Goal: Task Accomplishment & Management: Complete application form

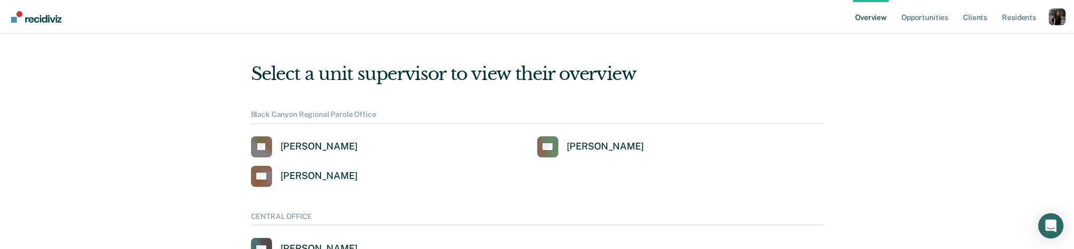
click at [1052, 15] on div "Profile dropdown button" at bounding box center [1057, 16] width 17 height 17
click at [996, 53] on button "Profile" at bounding box center [1015, 48] width 102 height 17
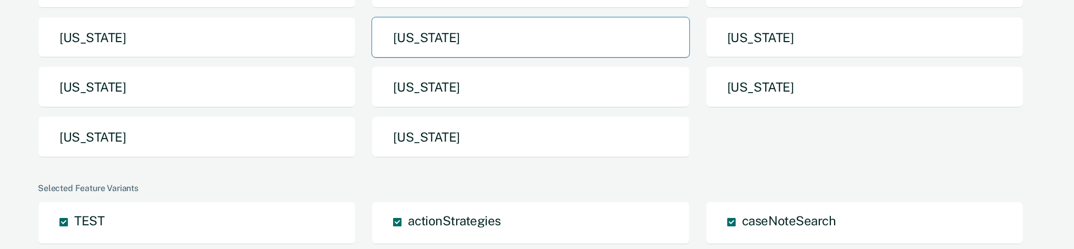
scroll to position [207, 0]
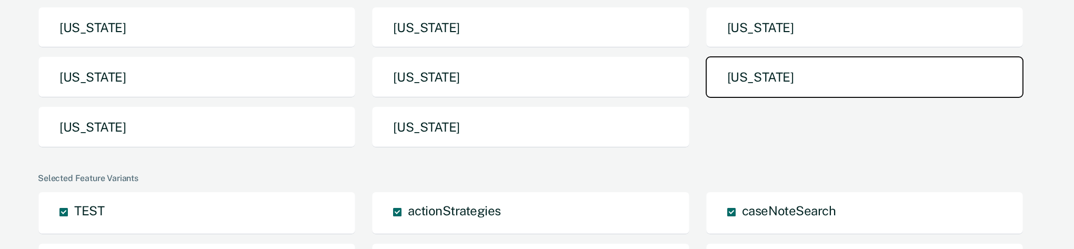
click at [786, 68] on button "[US_STATE]" at bounding box center [865, 77] width 318 height 42
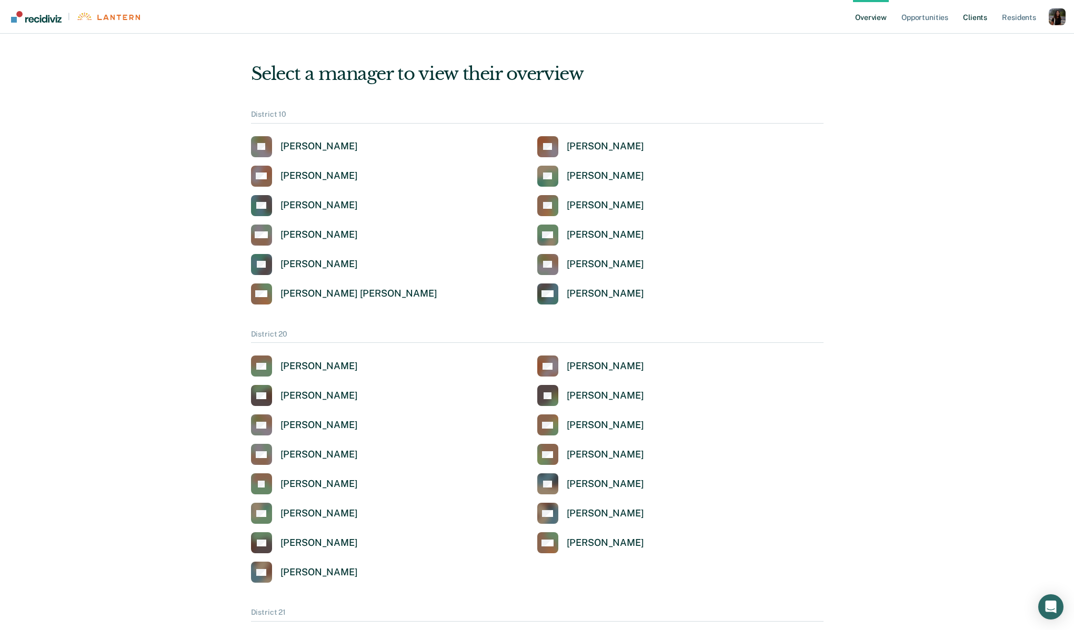
click at [982, 25] on link "Client s" at bounding box center [975, 17] width 28 height 34
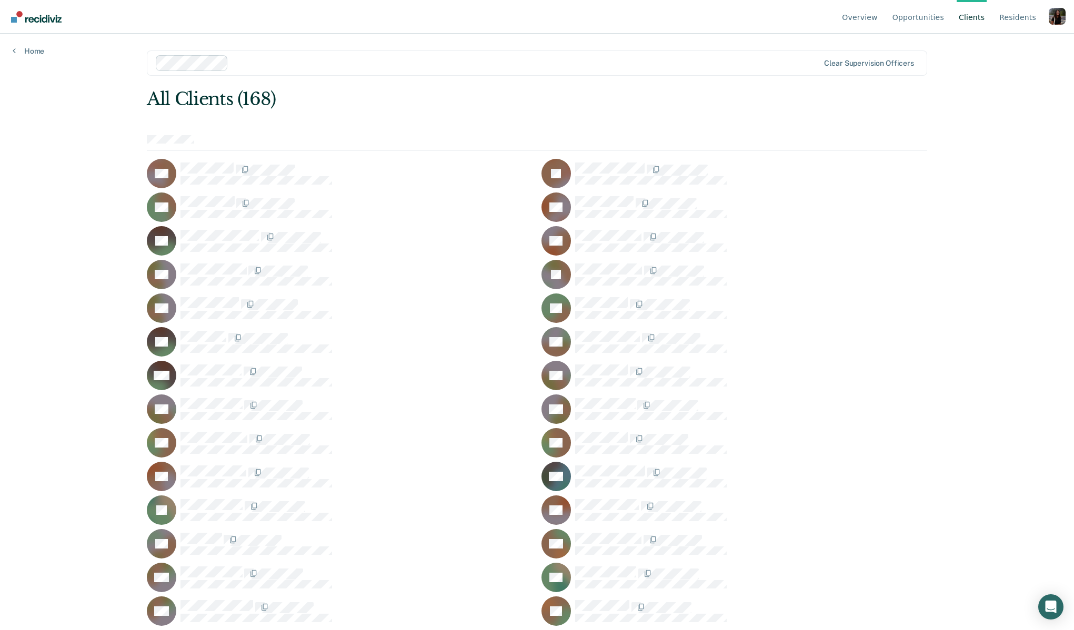
click at [334, 77] on main "Clear supervision officers All Clients (168) RA JA DB CB EB SB RB JB RB TB EB B…" at bounding box center [537, 319] width 806 height 571
click at [293, 68] on div at bounding box center [526, 63] width 586 height 12
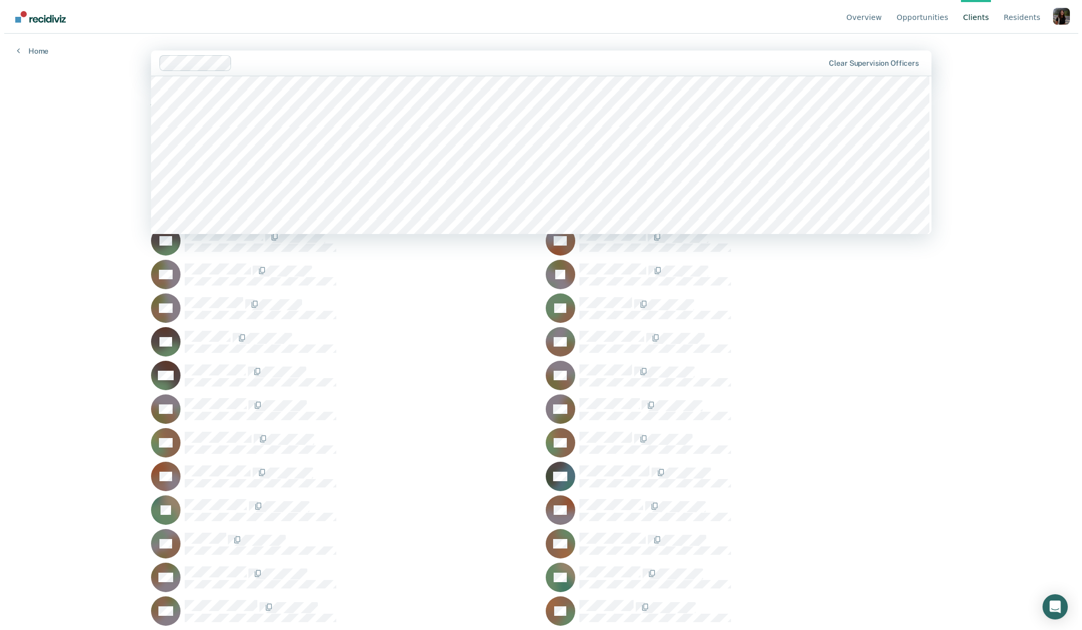
scroll to position [82, 0]
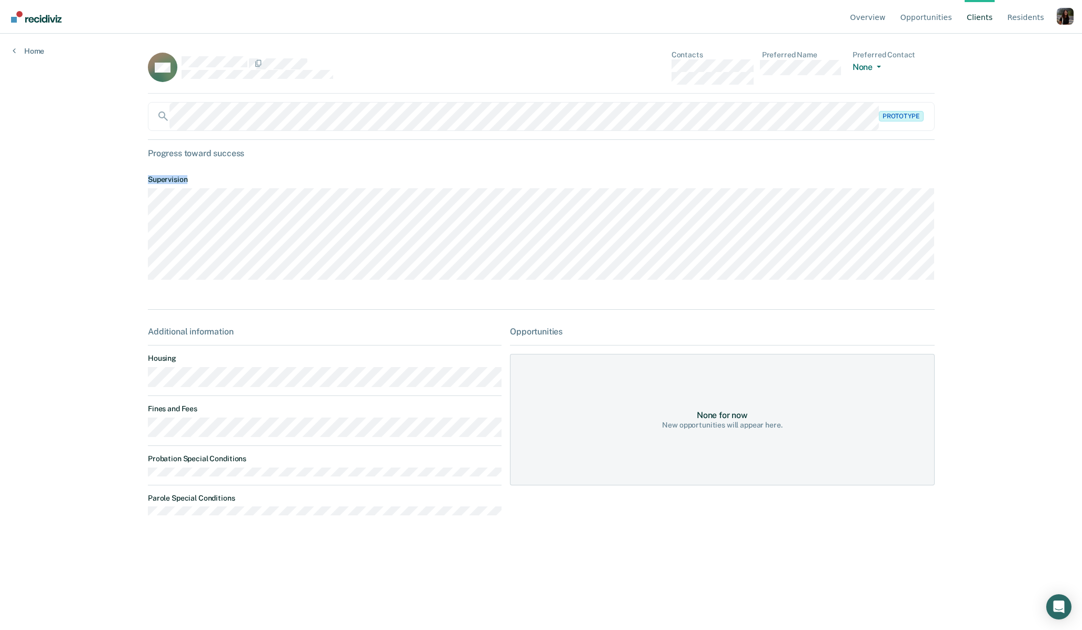
click at [141, 171] on main "WA Contacts Preferred Name Preferred Contact None Call Text Email None Prototyp…" at bounding box center [540, 319] width 811 height 571
click at [183, 61] on div at bounding box center [342, 63] width 320 height 14
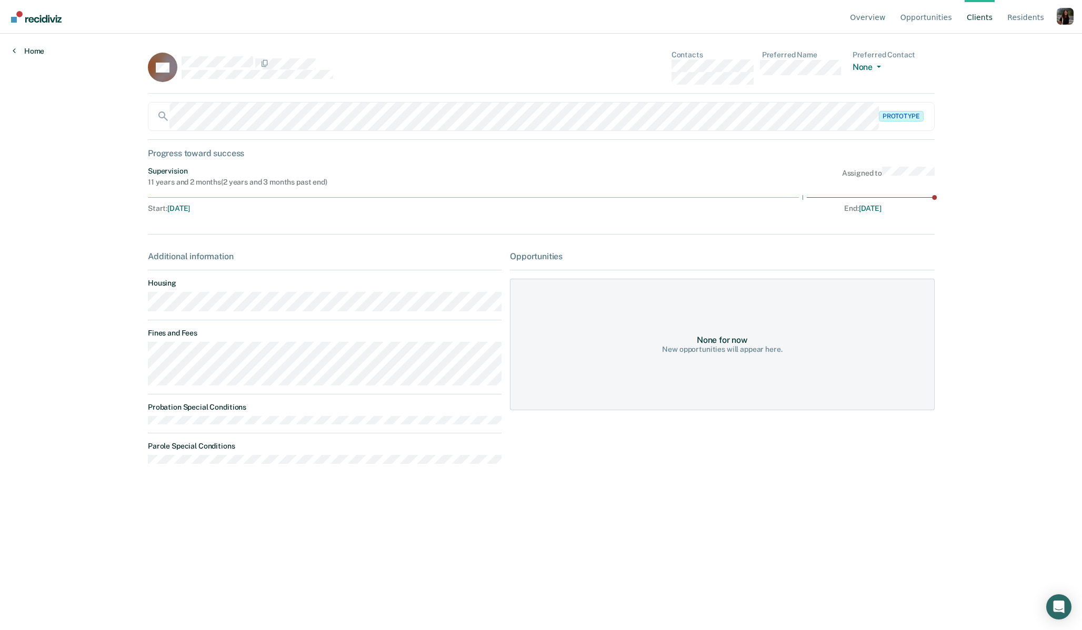
click at [37, 49] on link "Home" at bounding box center [29, 50] width 32 height 9
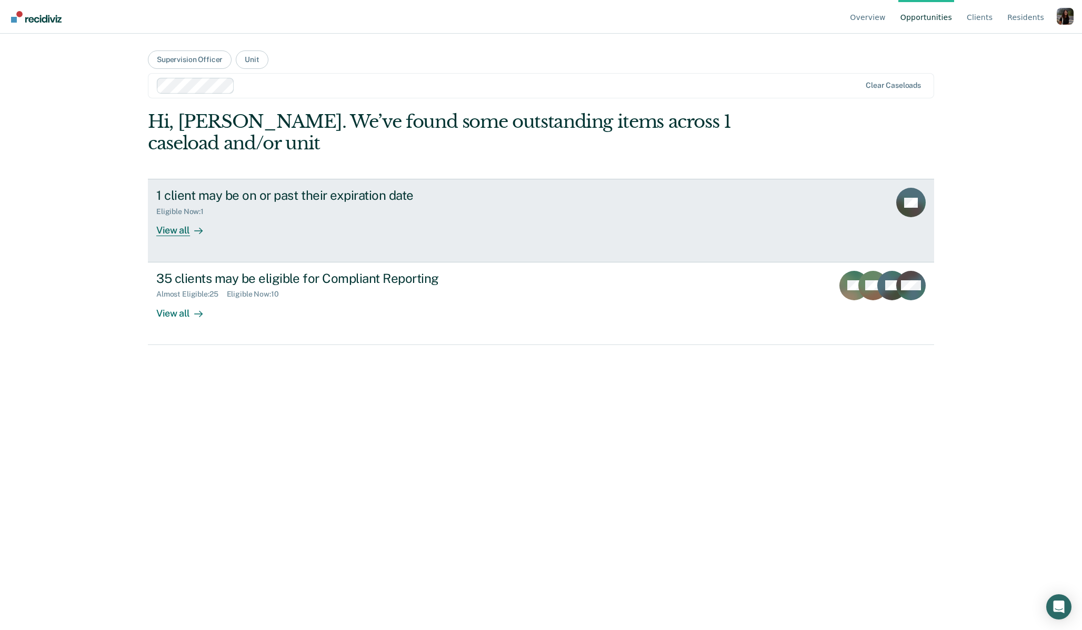
click at [249, 241] on link "1 client may be on or past their expiration date Eligible Now : 1 View all GS" at bounding box center [541, 220] width 786 height 83
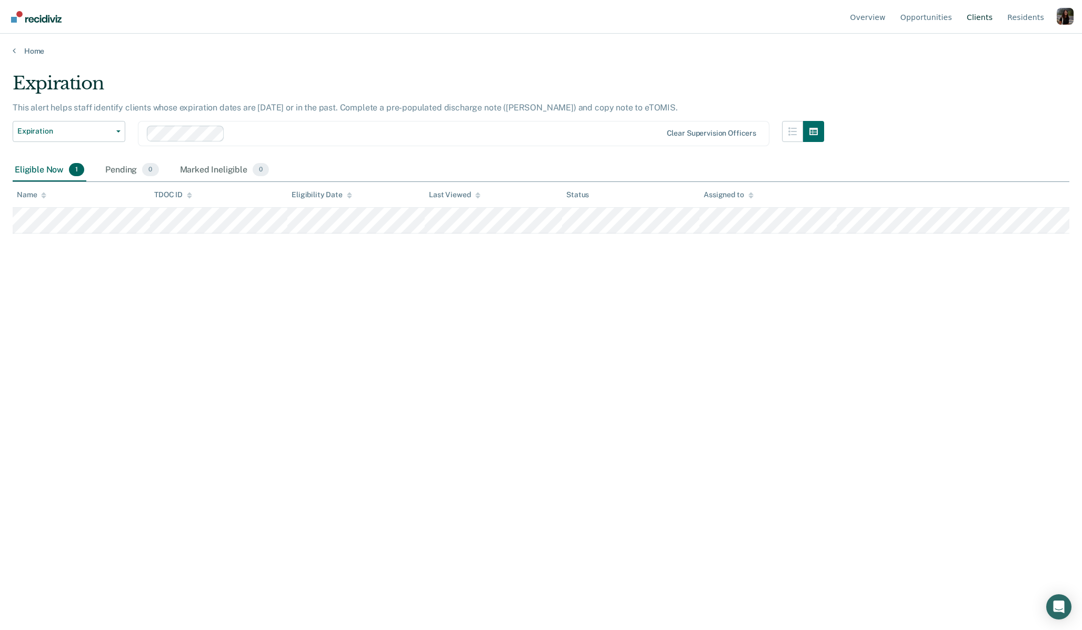
click at [972, 18] on link "Client s" at bounding box center [979, 17] width 30 height 34
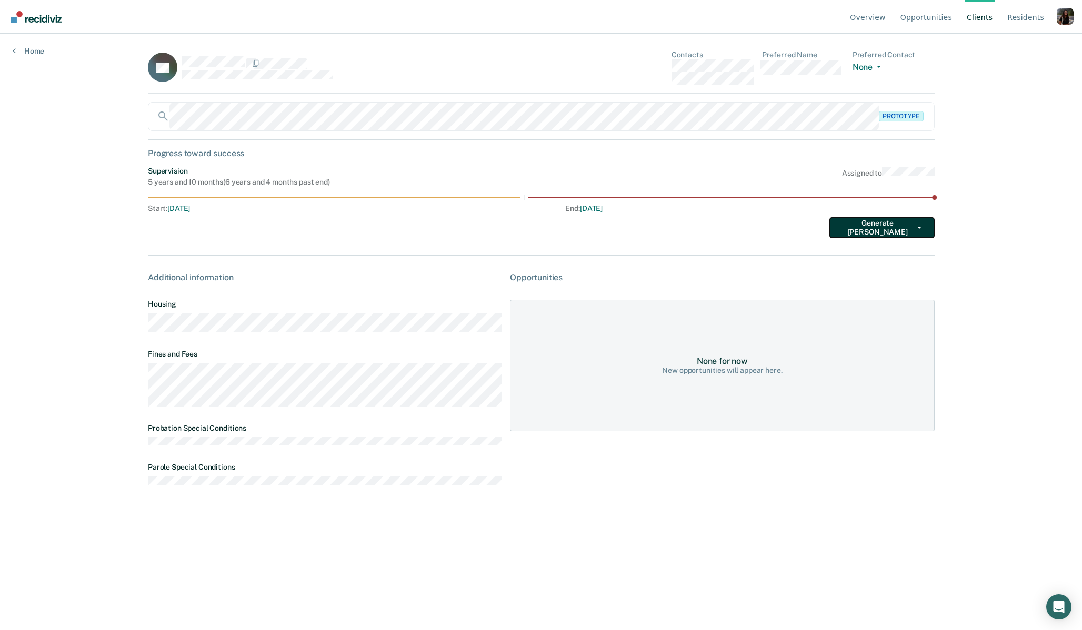
click at [919, 232] on button "Generate [PERSON_NAME]" at bounding box center [881, 227] width 105 height 21
click at [108, 248] on div "Overview Opportunities Client s Resident s Profile How it works Go to Pathways …" at bounding box center [541, 315] width 1082 height 630
click at [863, 222] on button "Generate [PERSON_NAME]" at bounding box center [881, 227] width 105 height 21
click at [882, 248] on button "Transfer" at bounding box center [880, 265] width 102 height 17
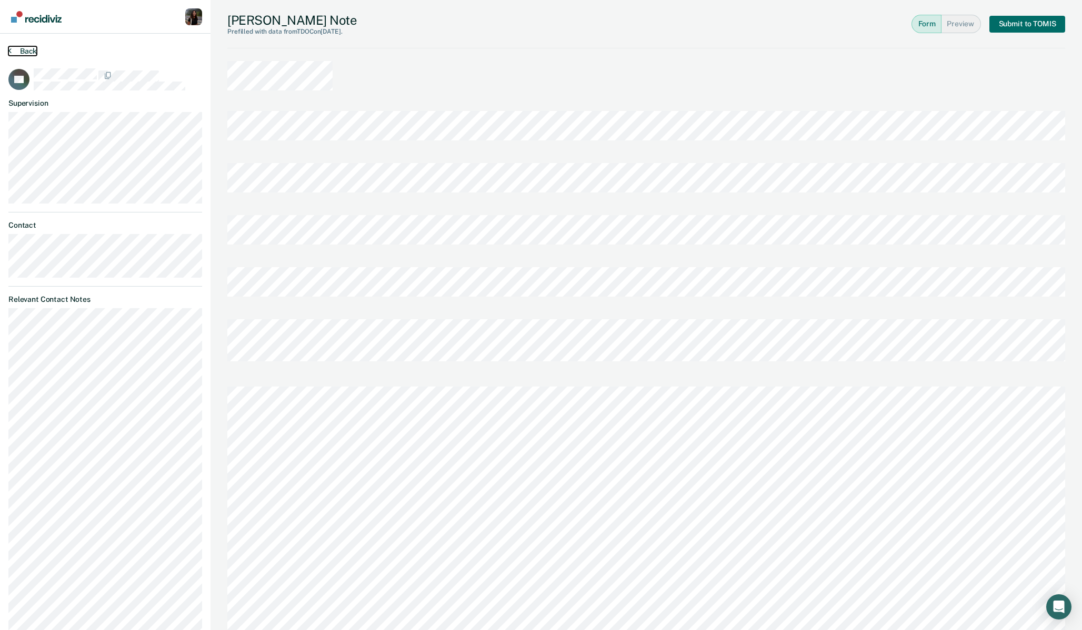
click at [24, 51] on button "Back" at bounding box center [22, 50] width 28 height 9
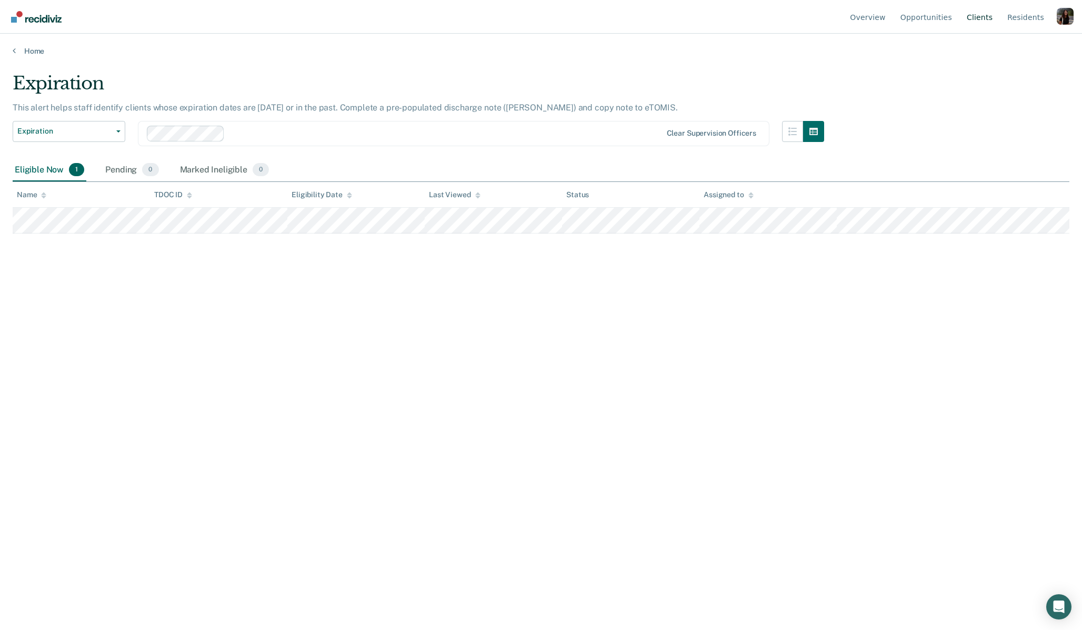
click at [989, 21] on link "Client s" at bounding box center [979, 17] width 30 height 34
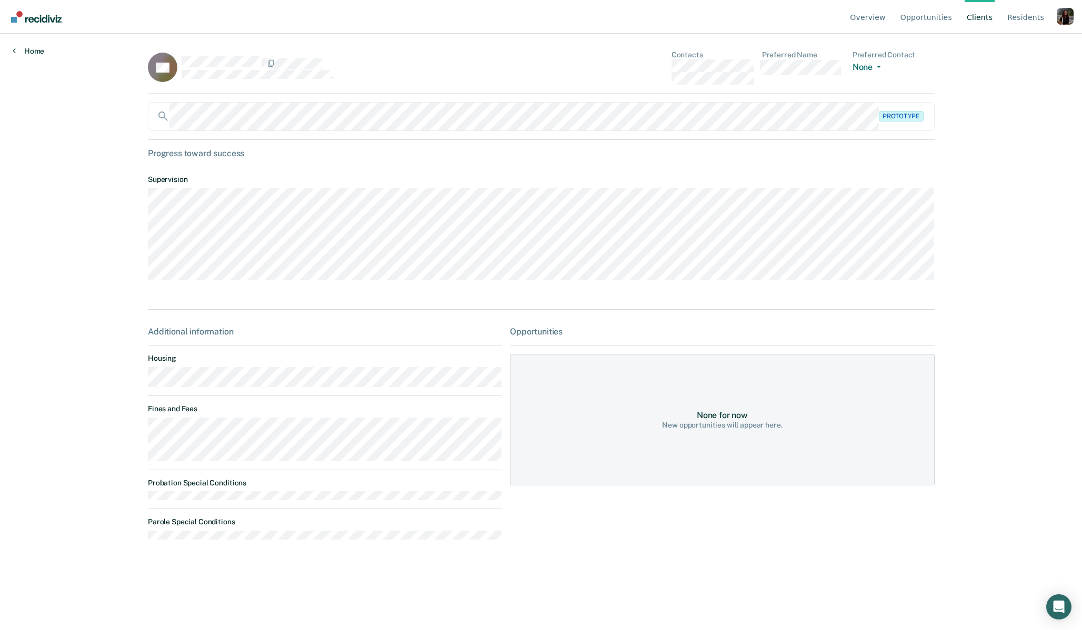
click at [29, 54] on link "Home" at bounding box center [29, 50] width 32 height 9
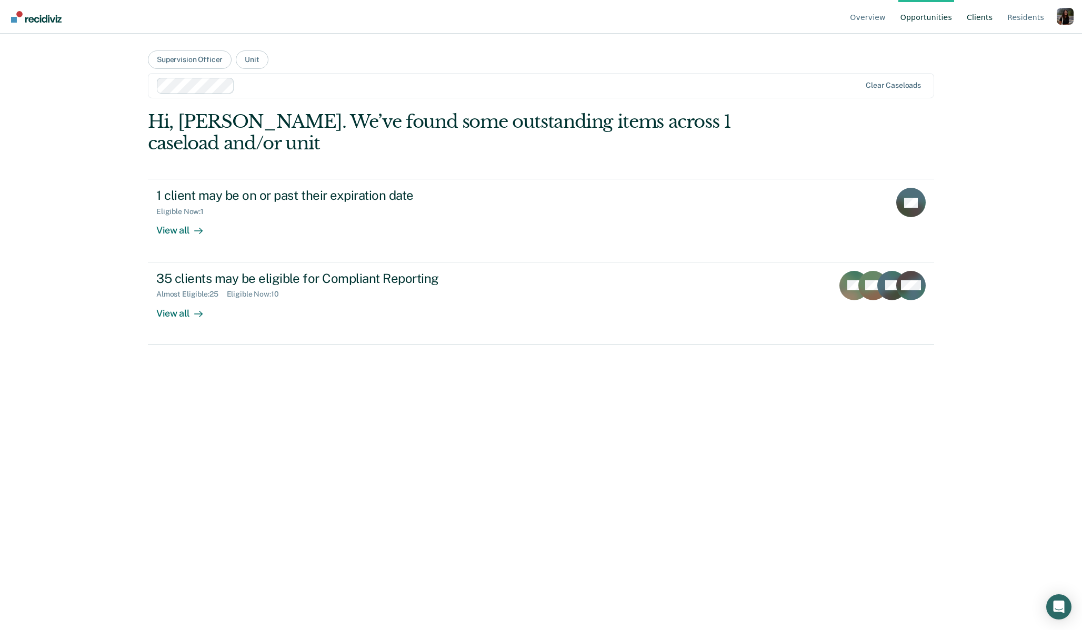
click at [975, 17] on link "Client s" at bounding box center [979, 17] width 30 height 34
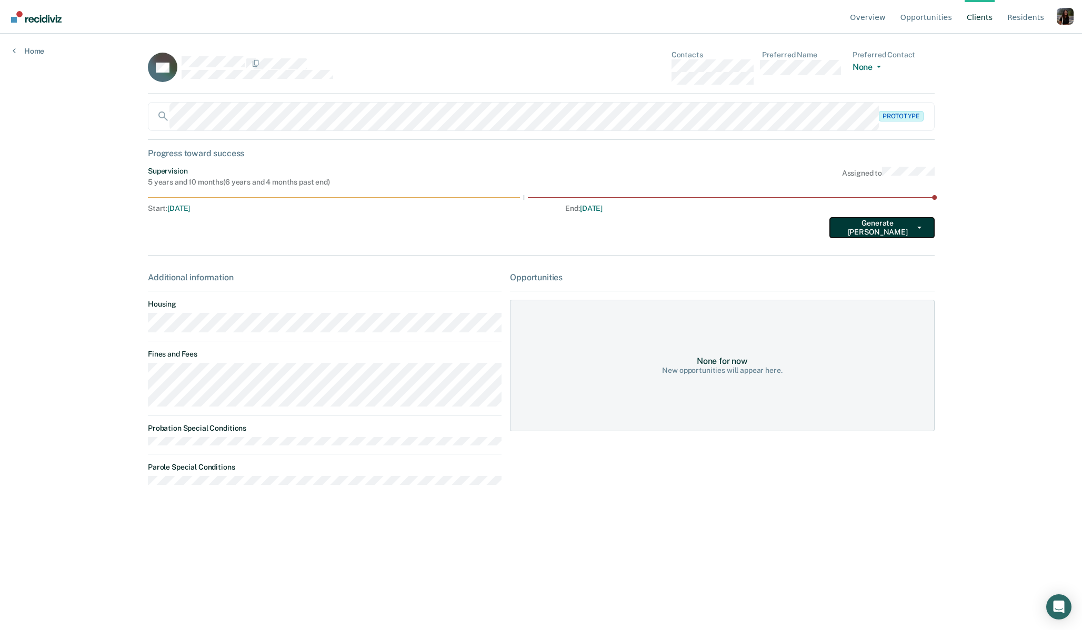
click at [909, 226] on button "Generate [PERSON_NAME]" at bounding box center [881, 227] width 105 height 21
click at [888, 248] on button "Transfer" at bounding box center [880, 265] width 102 height 17
click at [868, 231] on button "Generate [PERSON_NAME]" at bounding box center [881, 227] width 105 height 21
click at [873, 248] on button "Supervision Expiration" at bounding box center [880, 248] width 102 height 17
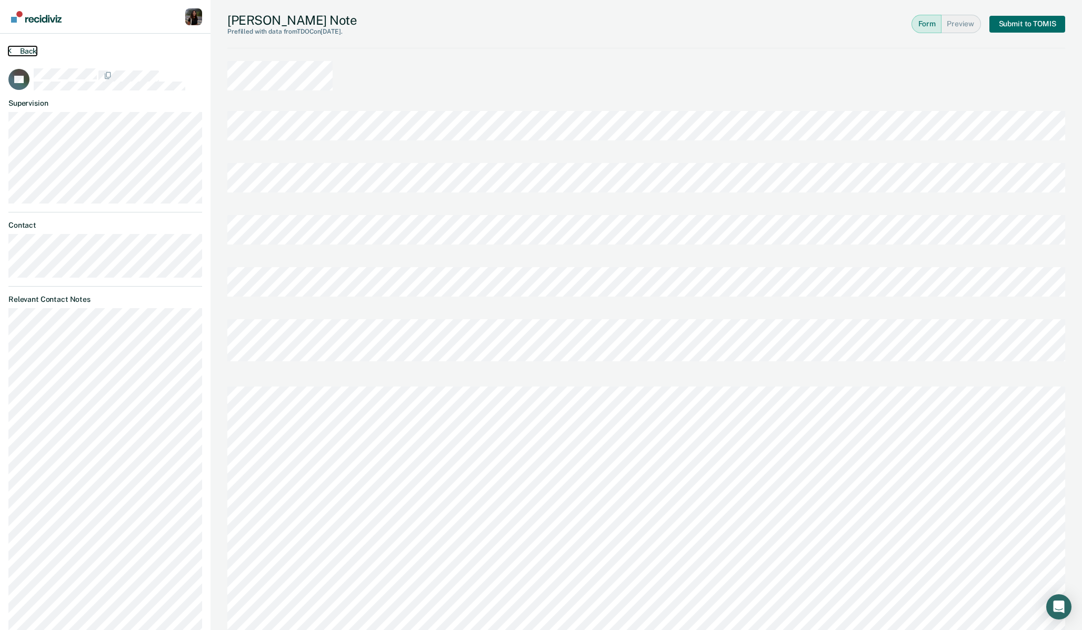
click at [26, 46] on button "Back" at bounding box center [22, 50] width 28 height 9
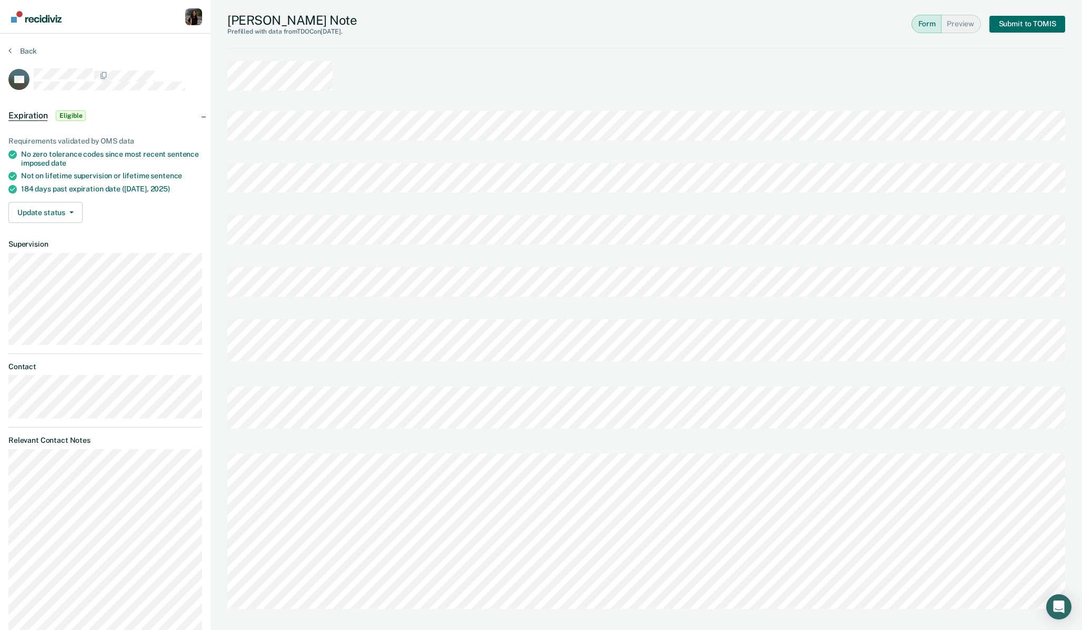
click at [201, 115] on div "Expiration Eligible" at bounding box center [105, 116] width 210 height 34
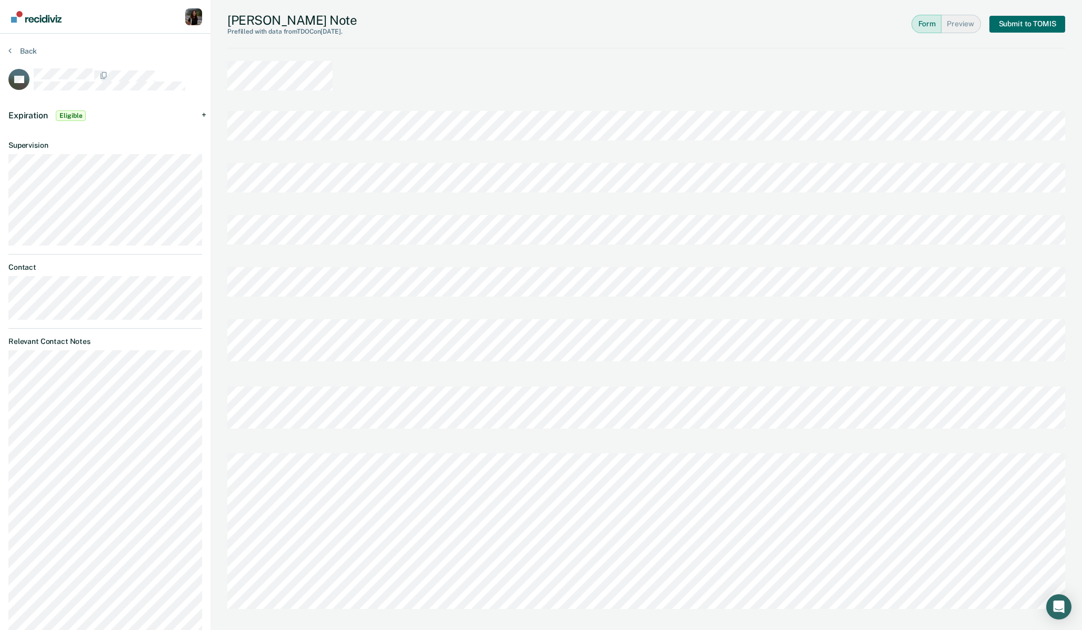
click at [201, 115] on div "Expiration Eligible" at bounding box center [105, 116] width 210 height 34
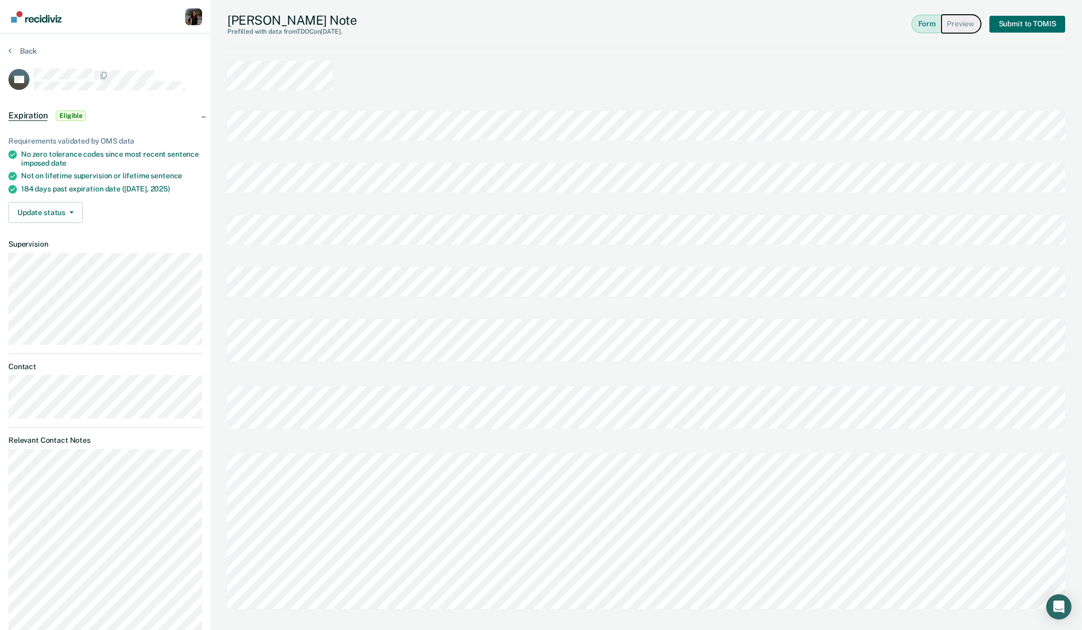
click at [963, 24] on button "Preview" at bounding box center [960, 24] width 39 height 18
click at [1023, 30] on button "Submit to TOMIS" at bounding box center [1027, 24] width 76 height 17
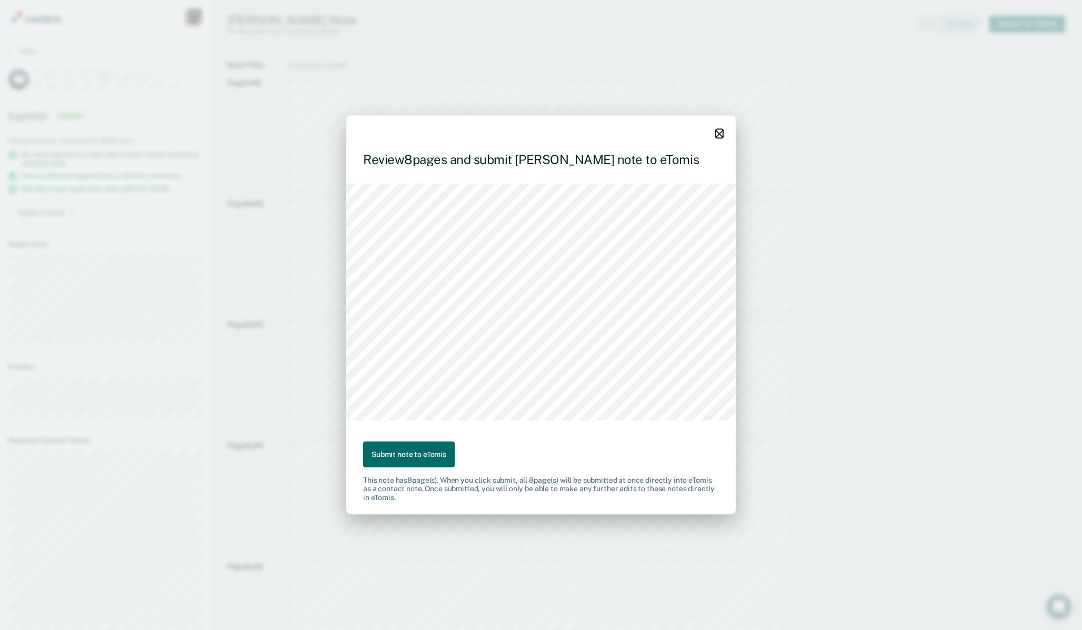
click at [721, 137] on icon "button" at bounding box center [719, 133] width 7 height 7
